Goal: Find specific page/section: Find specific page/section

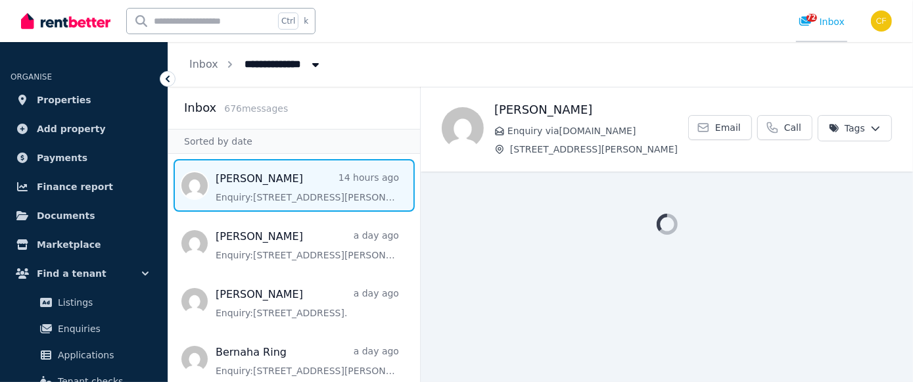
click at [814, 20] on span "72" at bounding box center [811, 18] width 11 height 8
